Goal: Task Accomplishment & Management: Manage account settings

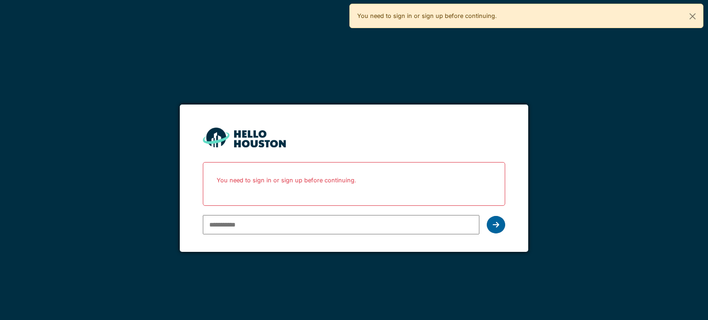
type input "**********"
click at [495, 223] on icon at bounding box center [496, 224] width 6 height 7
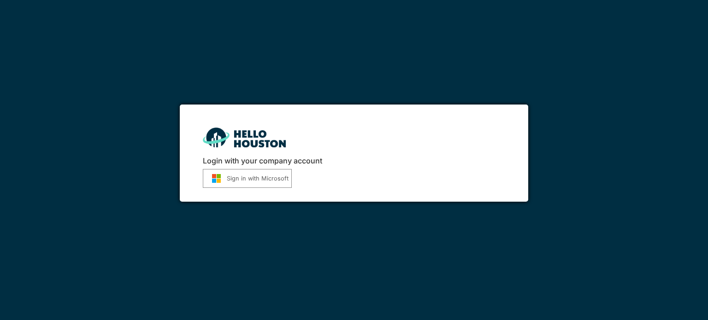
click at [273, 179] on button "Sign in with Microsoft" at bounding box center [247, 178] width 89 height 19
